Goal: Task Accomplishment & Management: Use online tool/utility

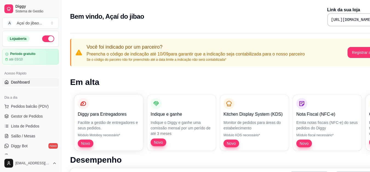
click at [118, 58] on p "Se o código do parceiro não for preenchido até a data limite a indicação não se…" at bounding box center [196, 59] width 218 height 4
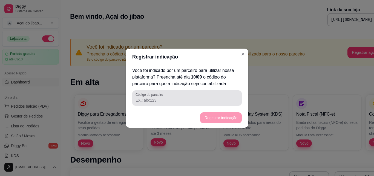
click at [169, 100] on input "Código do parceiro" at bounding box center [187, 99] width 103 height 5
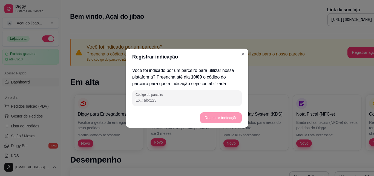
click at [248, 56] on header "Registrar indicação" at bounding box center [187, 57] width 123 height 16
click at [239, 52] on header "Registrar indicação" at bounding box center [187, 57] width 123 height 16
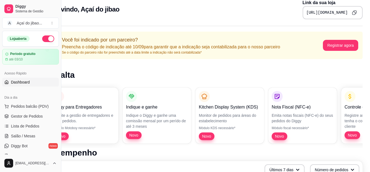
scroll to position [7, 22]
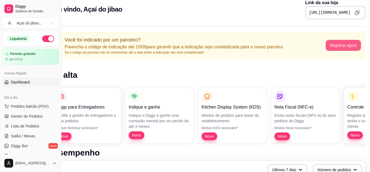
click at [348, 44] on button "Registrar agora" at bounding box center [343, 45] width 35 height 11
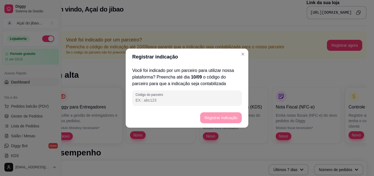
click at [179, 111] on footer "Registrar indicação" at bounding box center [187, 118] width 123 height 20
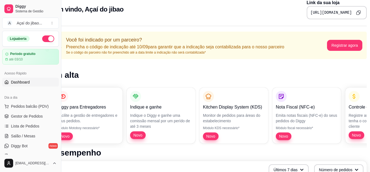
click at [277, 58] on div "Você foi indicado por um parceiro? Preencha o código de indicação até 10/09 par…" at bounding box center [208, 45] width 317 height 27
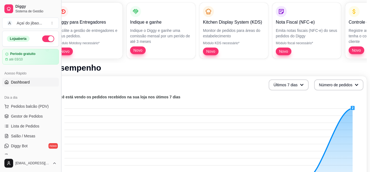
scroll to position [89, 21]
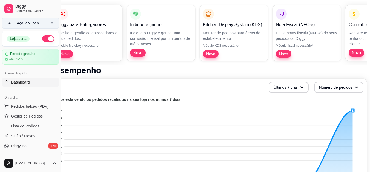
click at [47, 22] on button "A Açaí do jibao ..." at bounding box center [30, 23] width 57 height 11
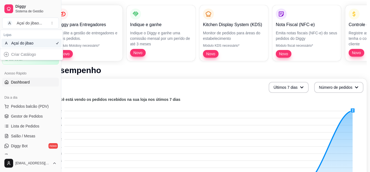
click at [20, 44] on div "Açaí do jibao" at bounding box center [23, 42] width 25 height 5
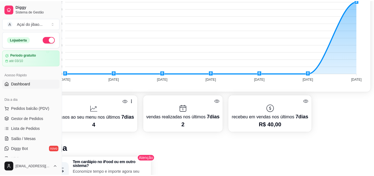
scroll to position [199, 0]
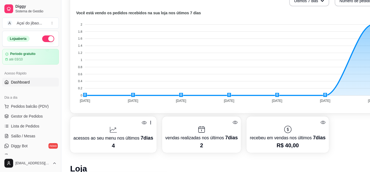
click at [350, 128] on div "acessos ao seu menu nos últimos 7 dias 4 vendas realizadas nos últimos 7 dias 2…" at bounding box center [228, 134] width 317 height 36
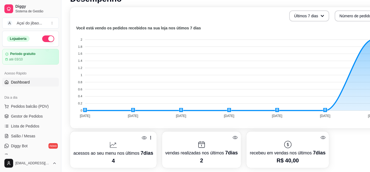
scroll to position [62, 0]
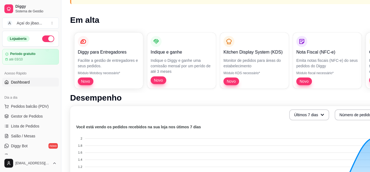
click at [47, 38] on button "button" at bounding box center [48, 38] width 12 height 7
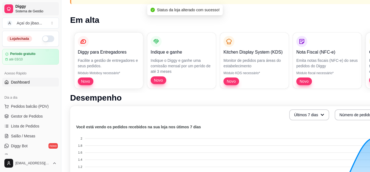
click at [26, 7] on span "Diggy" at bounding box center [35, 6] width 41 height 5
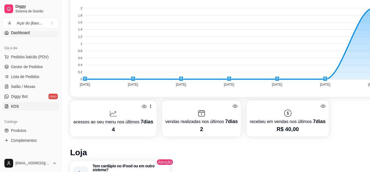
scroll to position [55, 0]
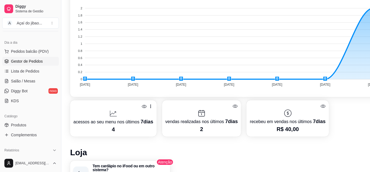
click at [28, 60] on span "Gestor de Pedidos" at bounding box center [27, 60] width 32 height 5
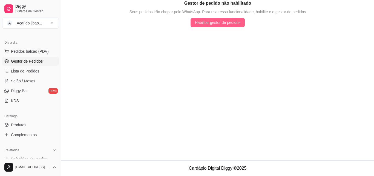
click at [211, 25] on button "Habilitar gestor de pedidos" at bounding box center [218, 22] width 55 height 9
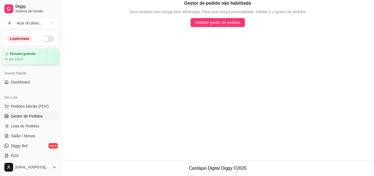
click at [20, 53] on article "Período gratuito" at bounding box center [23, 54] width 26 height 4
